Goal: Ask a question

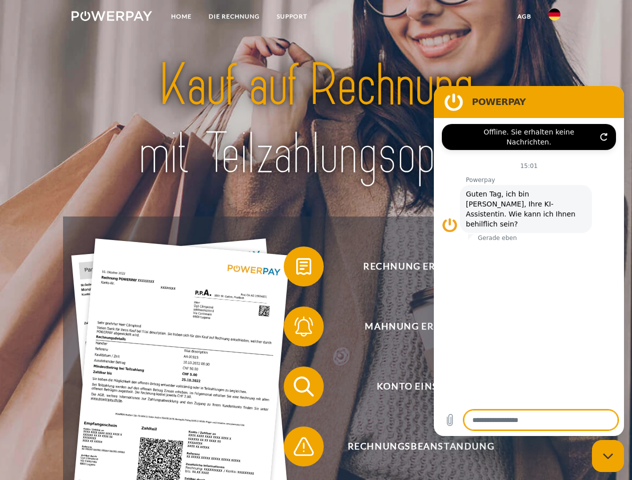
click at [112, 18] on img at bounding box center [112, 16] width 81 height 10
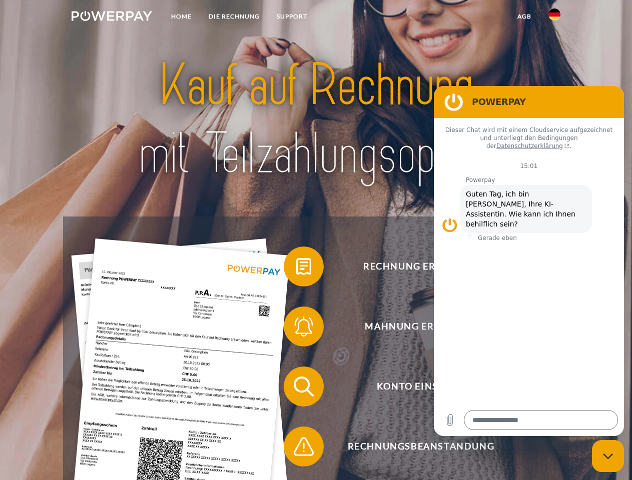
click at [555, 18] on img at bounding box center [555, 15] width 12 height 12
click at [524, 17] on link "agb" at bounding box center [524, 17] width 31 height 18
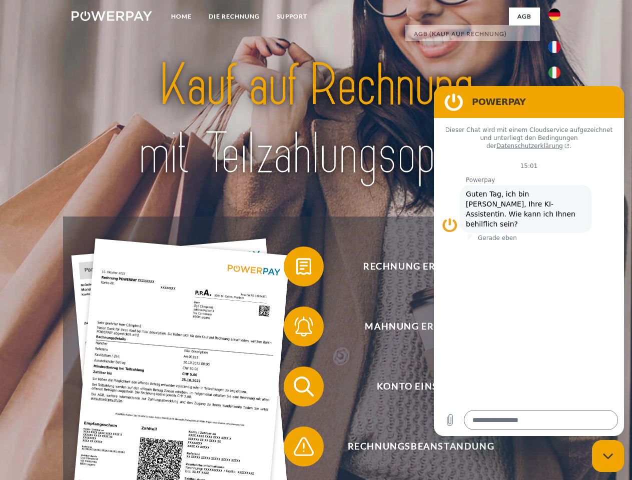
click at [296, 269] on span at bounding box center [289, 267] width 50 height 50
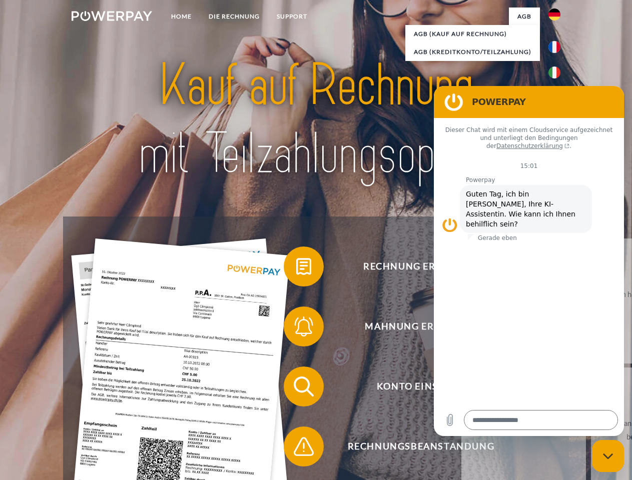
click at [296, 329] on div "Rechnung erhalten? Mahnung erhalten? Konto einsehen" at bounding box center [316, 417] width 506 height 400
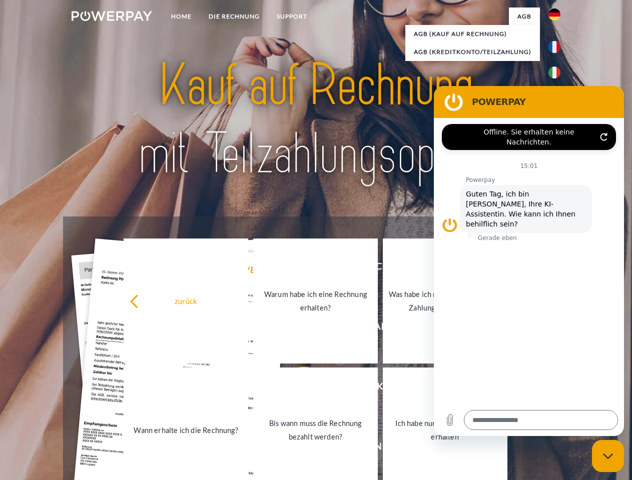
click at [296, 389] on link "Bis wann muss die Rechnung bezahlt werden?" at bounding box center [315, 430] width 125 height 125
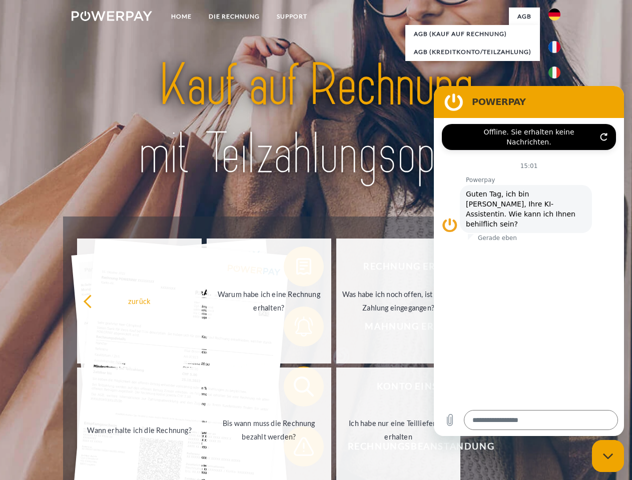
click at [336, 449] on link "Ich habe nur eine Teillieferung erhalten" at bounding box center [398, 430] width 125 height 125
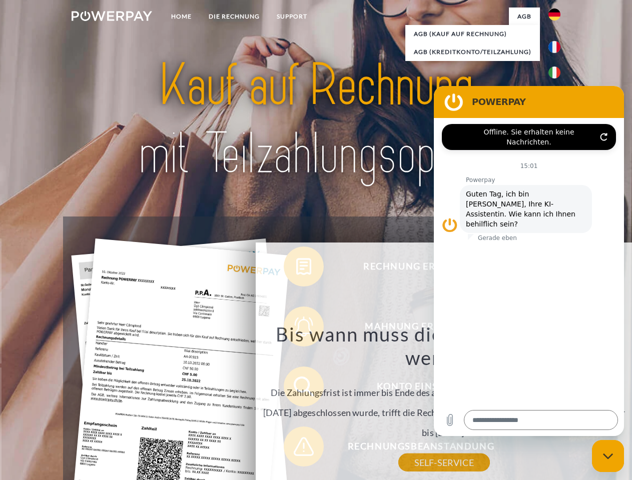
click at [608, 456] on icon "Messaging-Fenster schließen" at bounding box center [608, 456] width 11 height 7
type textarea "*"
